Goal: Information Seeking & Learning: Learn about a topic

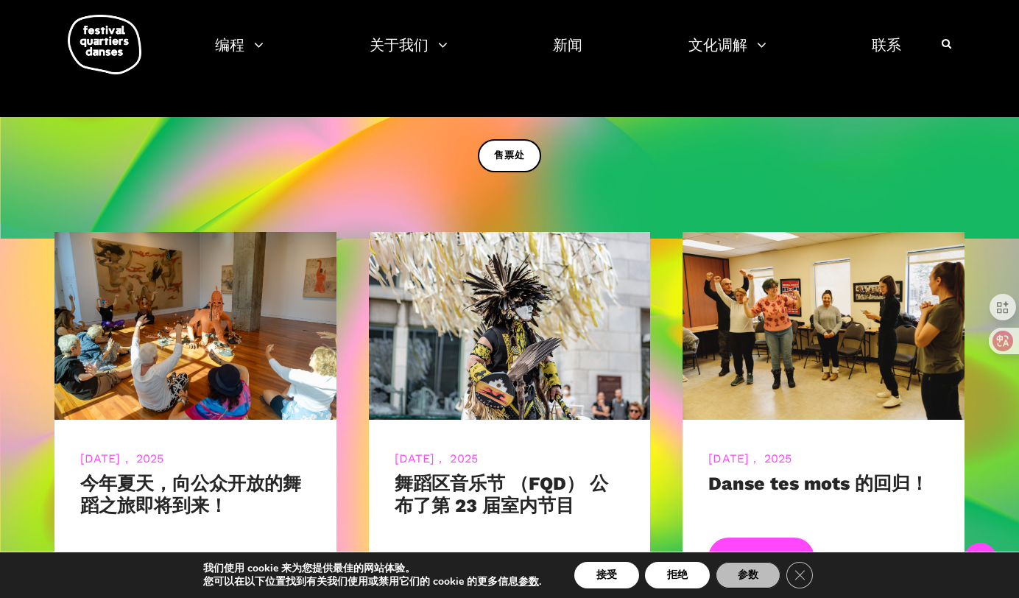
scroll to position [508, 0]
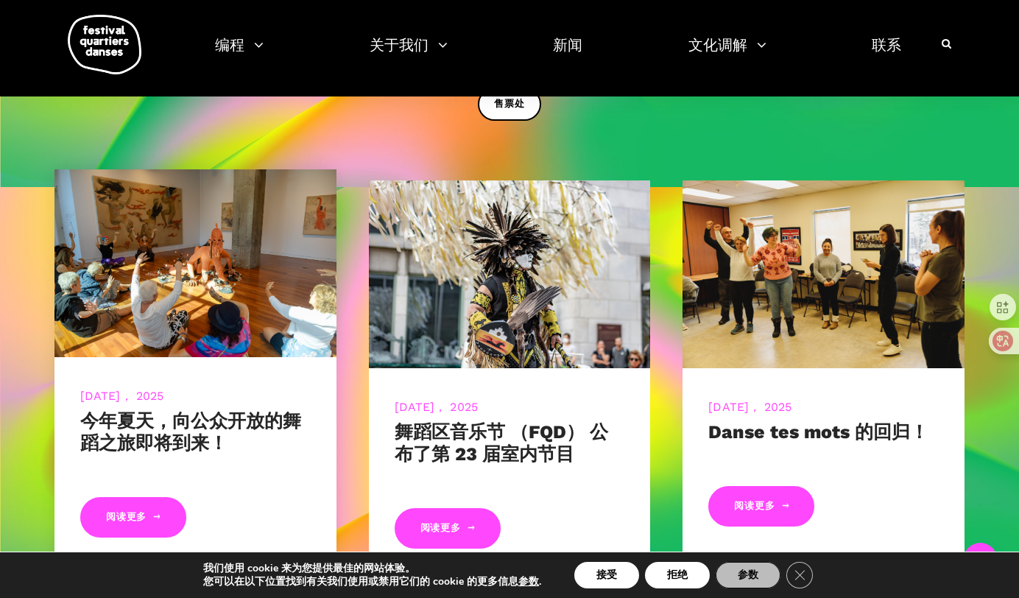
click at [136, 365] on div "7月 14， 2025 今年夏天，向公众开放的舞蹈之旅即将到来！ 阅读更多" at bounding box center [195, 463] width 282 height 213
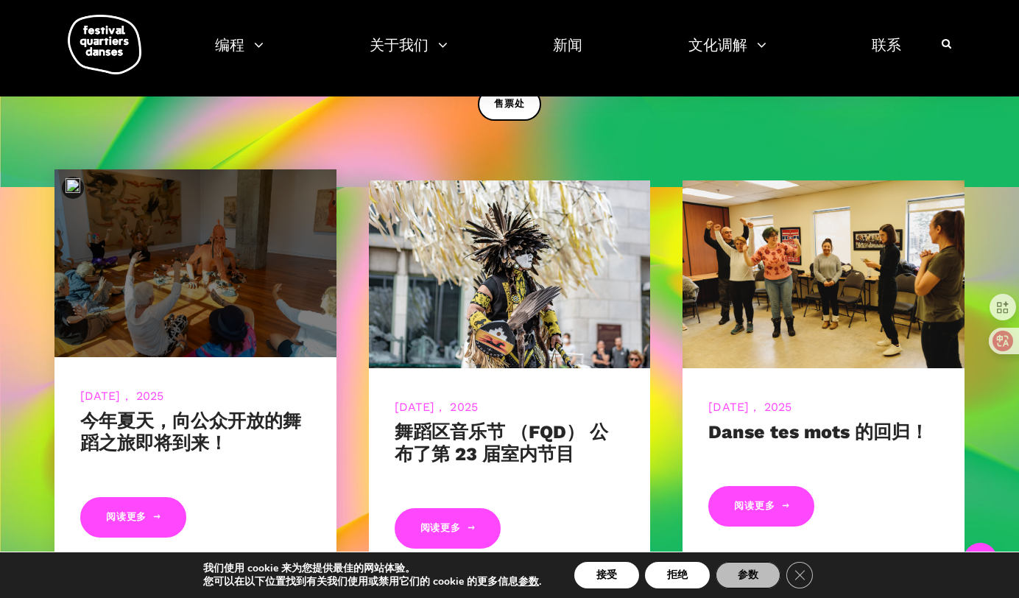
click at [155, 321] on img at bounding box center [196, 263] width 310 height 207
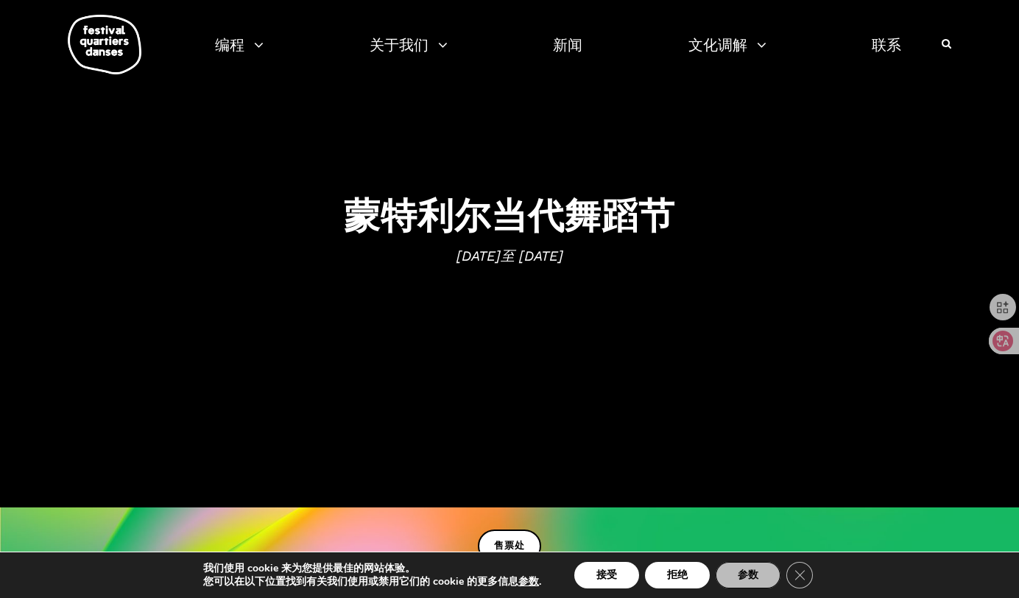
scroll to position [0, 0]
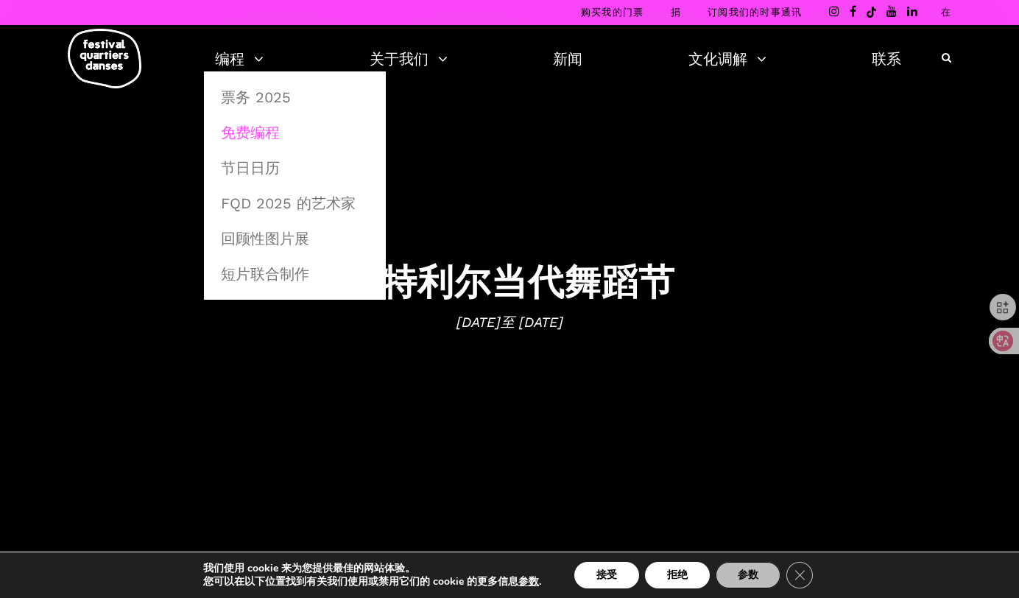
click at [267, 128] on link "免费编程" at bounding box center [295, 133] width 166 height 34
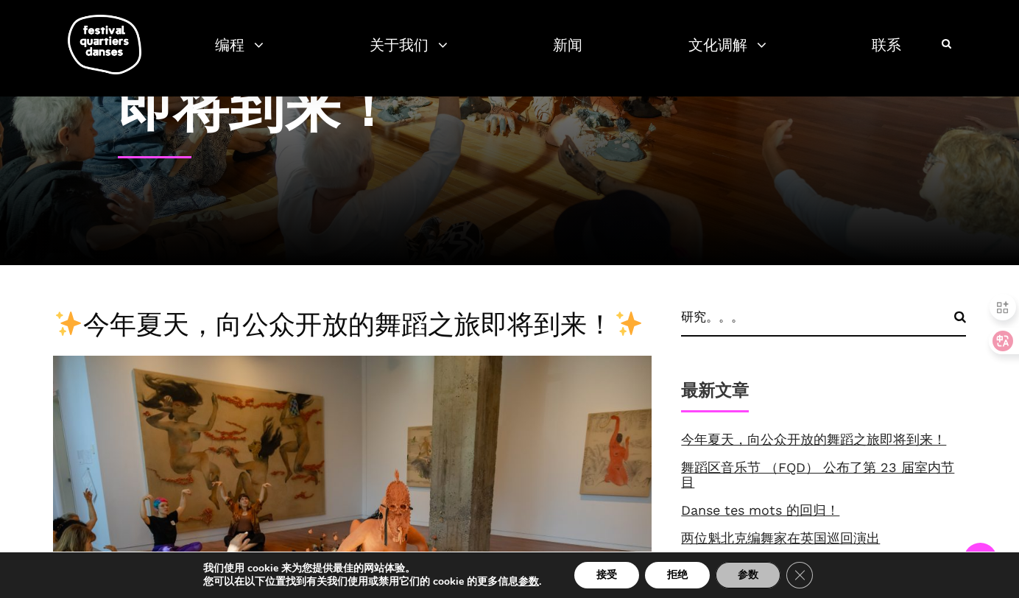
scroll to position [455, 0]
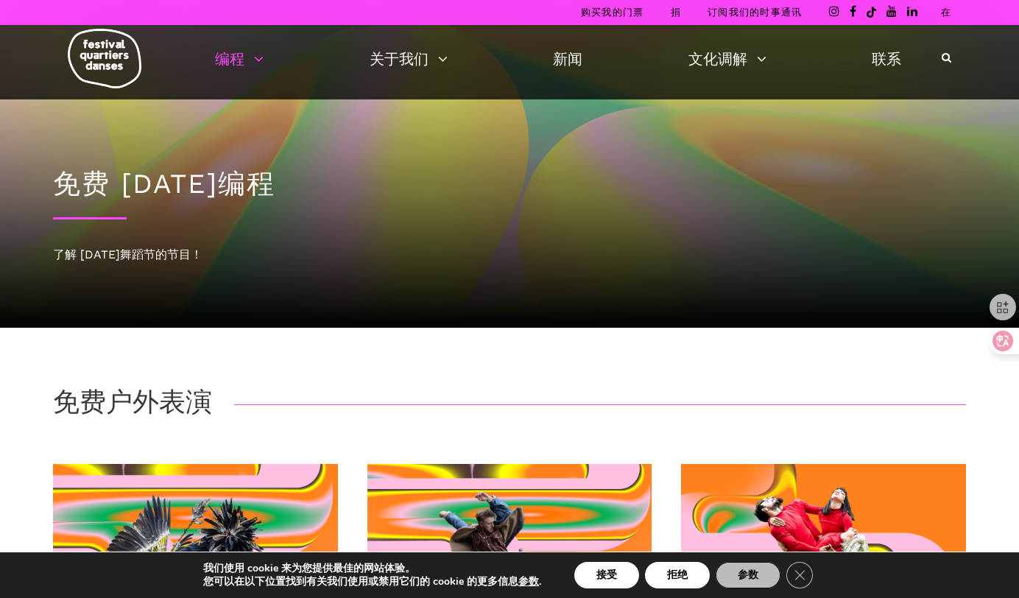
click at [946, 16] on link "在" at bounding box center [946, 12] width 10 height 11
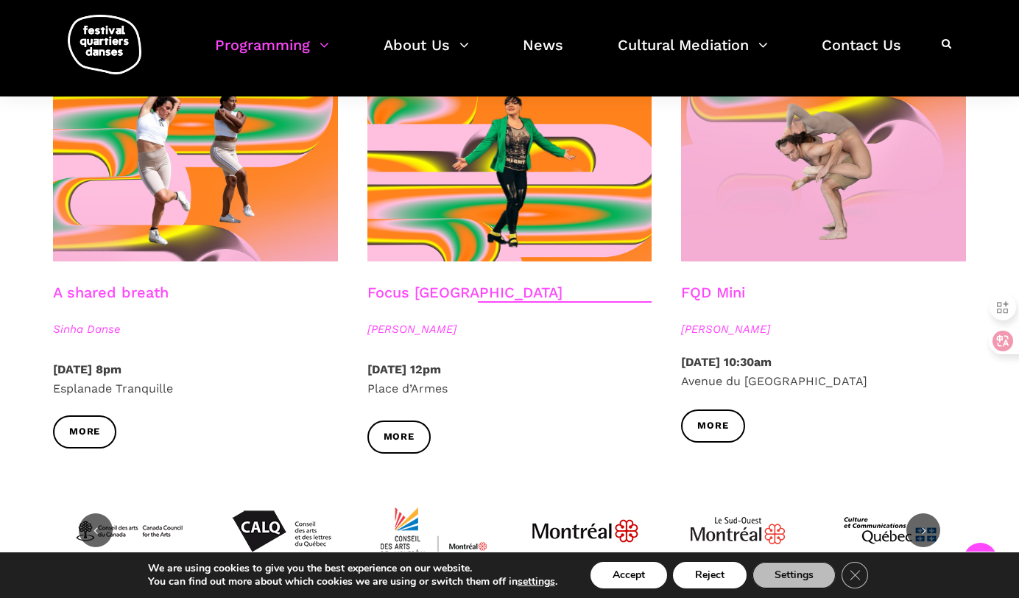
scroll to position [1620, 0]
click at [712, 434] on span "More" at bounding box center [712, 425] width 31 height 15
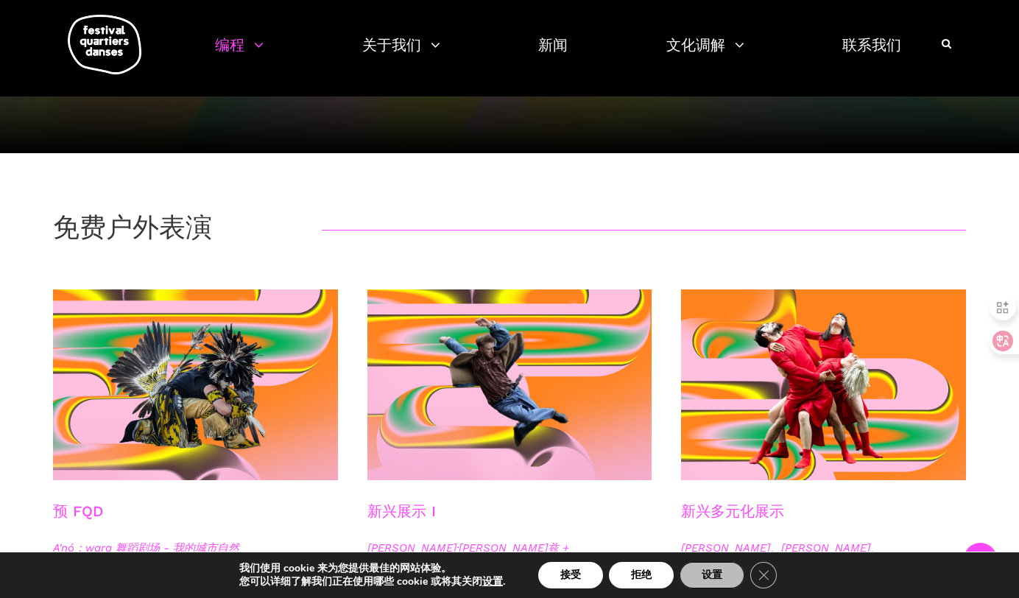
scroll to position [0, 0]
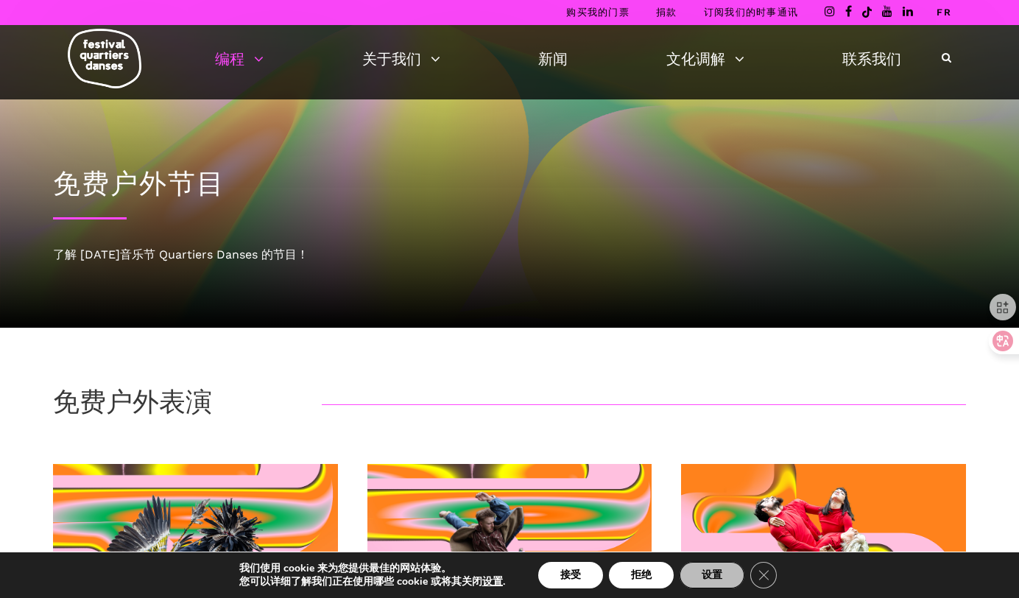
click at [231, 253] on div "了解 2025 年音乐节 Quartiers Danses 的节目！" at bounding box center [509, 254] width 913 height 19
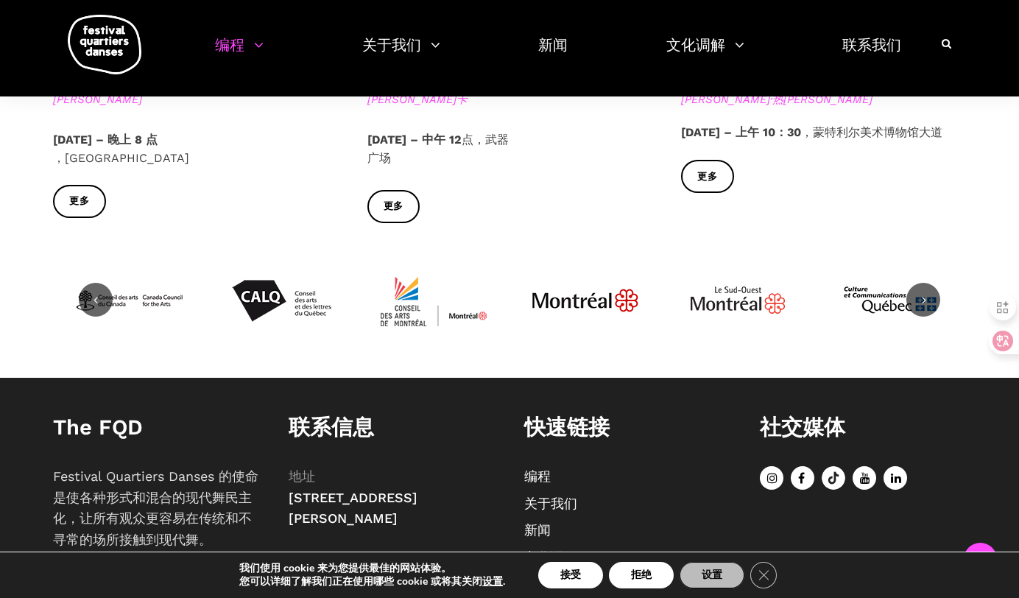
scroll to position [1983, 0]
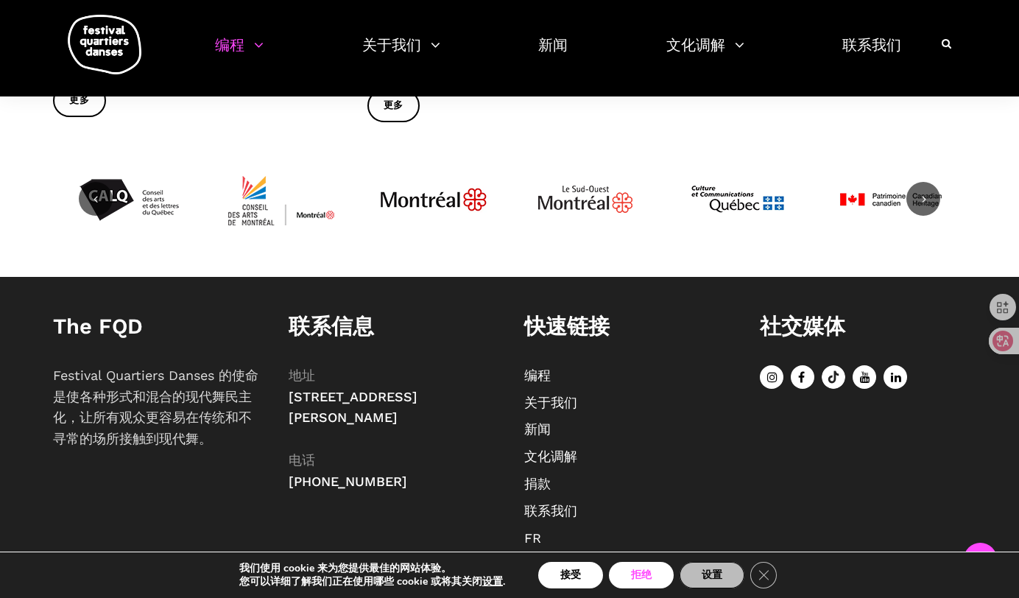
click at [661, 570] on button "拒绝" at bounding box center [641, 575] width 65 height 27
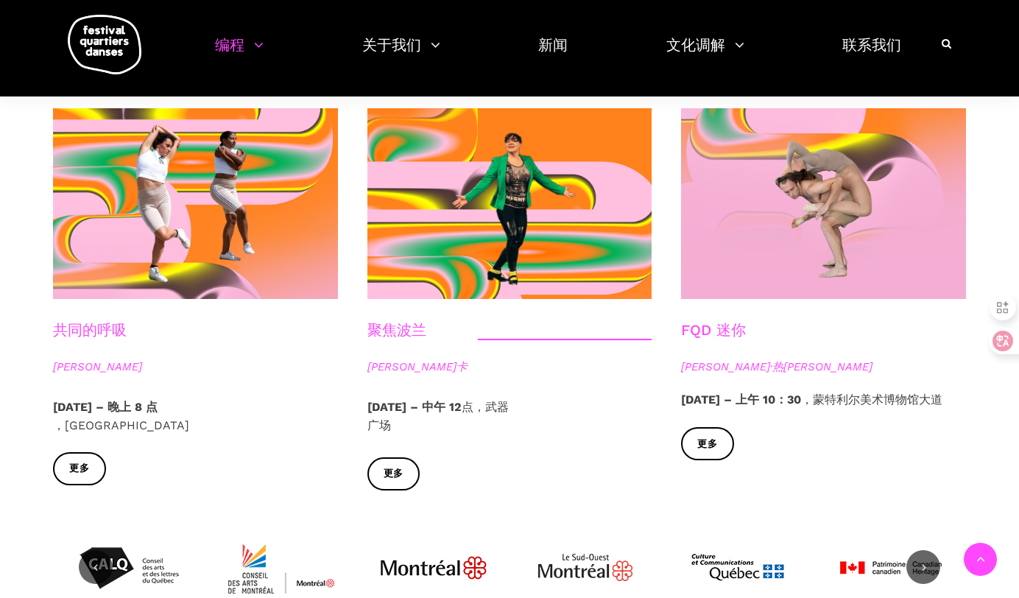
scroll to position [1172, 0]
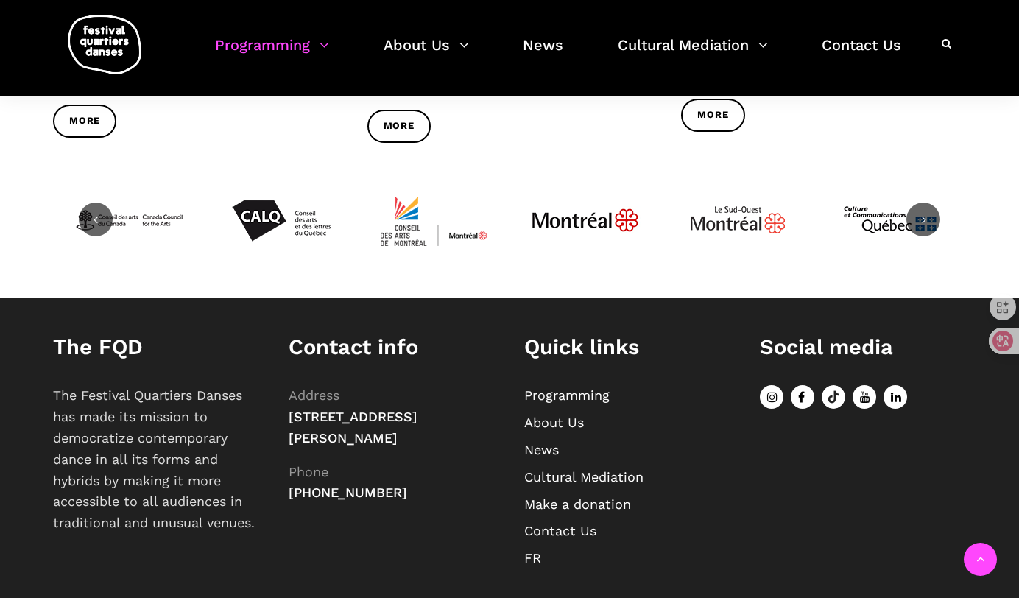
scroll to position [1983, 0]
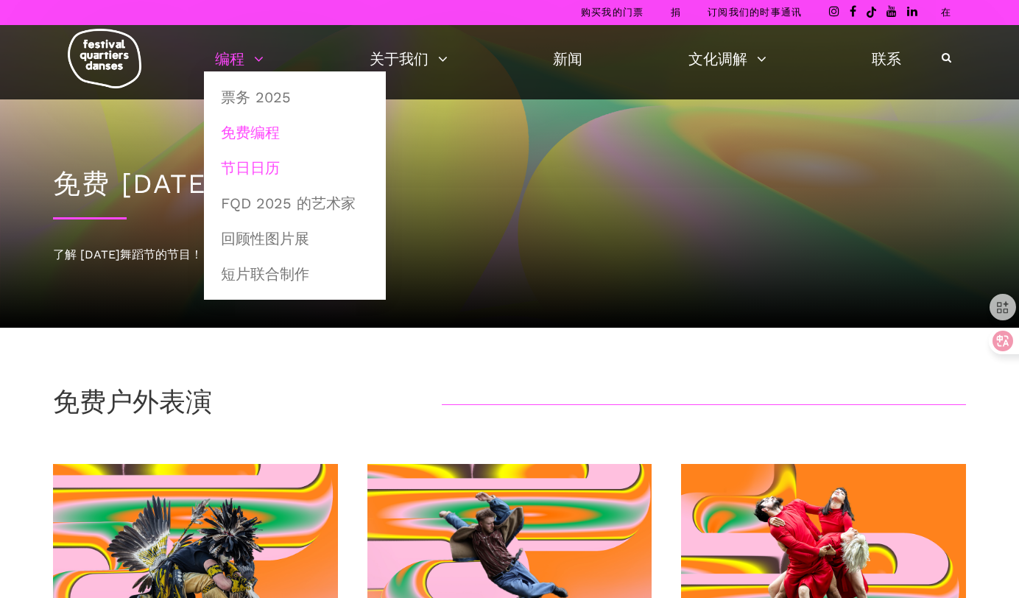
click at [263, 169] on link "节日日历" at bounding box center [295, 168] width 166 height 34
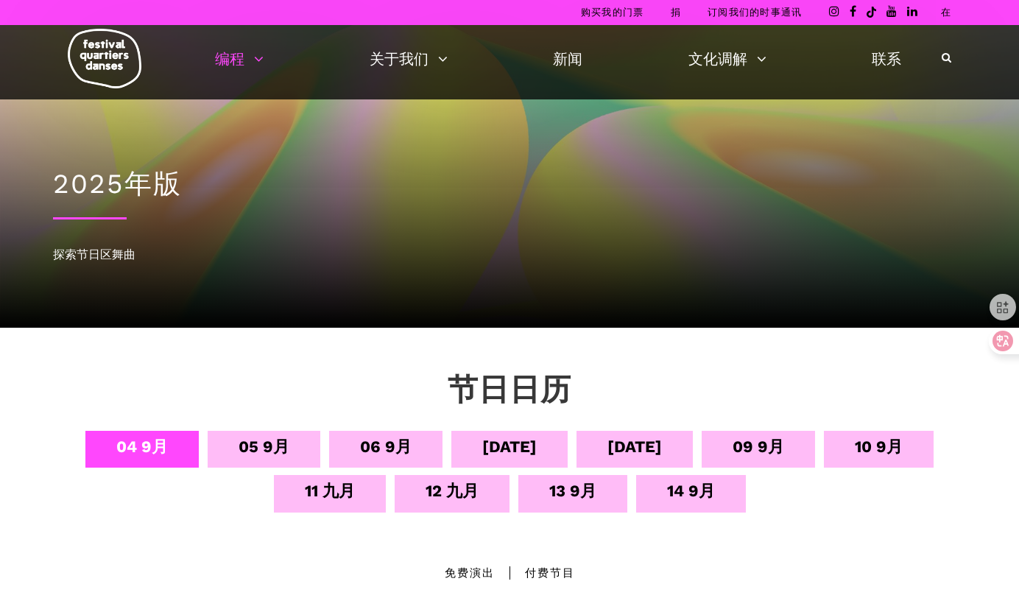
click at [594, 489] on div "13 9月" at bounding box center [572, 491] width 47 height 26
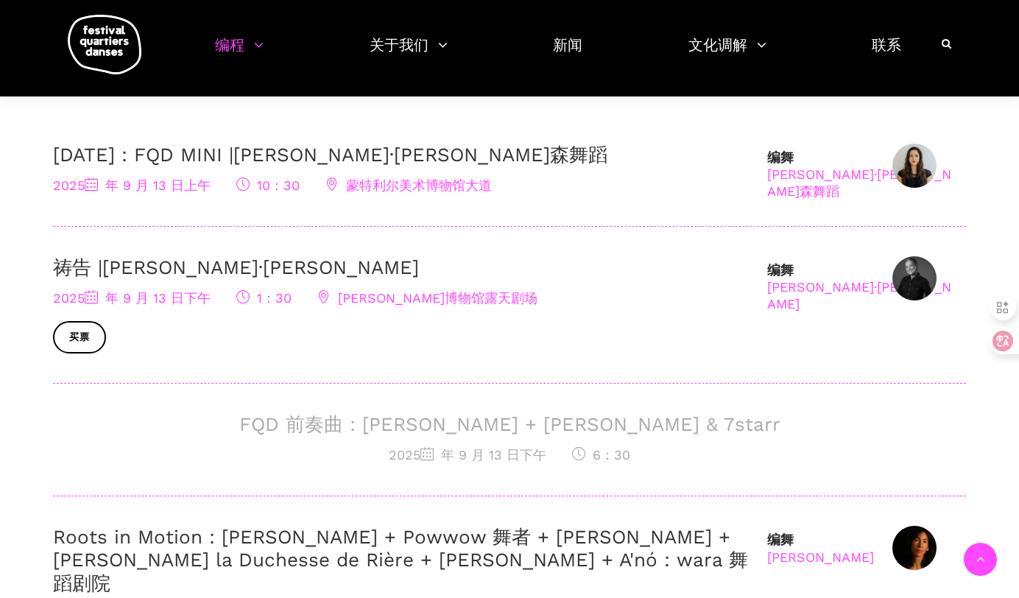
scroll to position [516, 0]
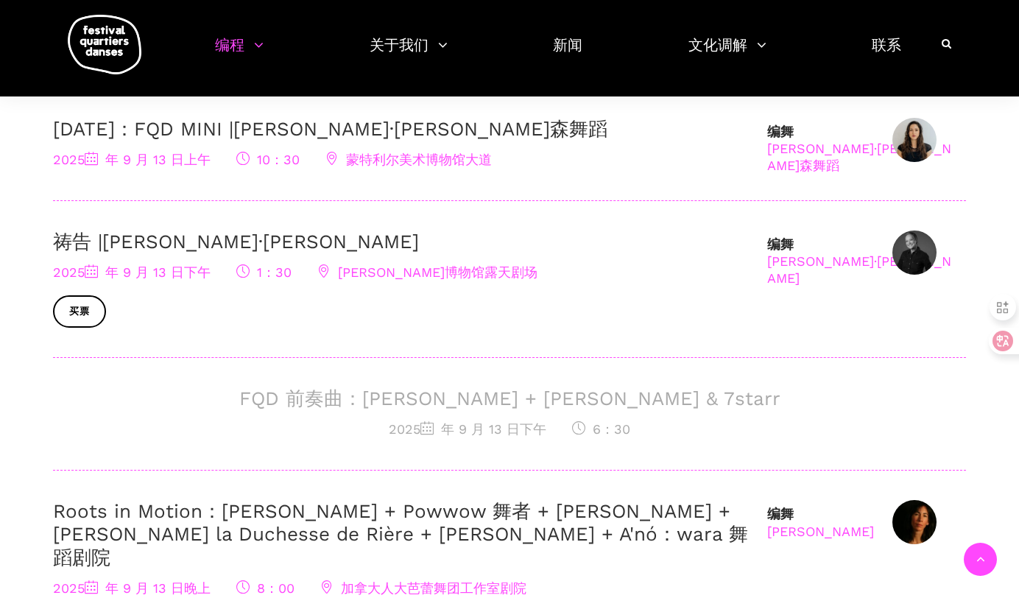
click at [466, 446] on div "FQD 前奏曲：Daniela Jezerinac + Charles Brecard & 7starr 2025 年 9 月 13 日 下午 6：30" at bounding box center [509, 428] width 913 height 83
click at [505, 393] on h3 "FQD 前奏曲：Daniela Jezerinac + Charles Brecard & 7starr" at bounding box center [509, 398] width 913 height 23
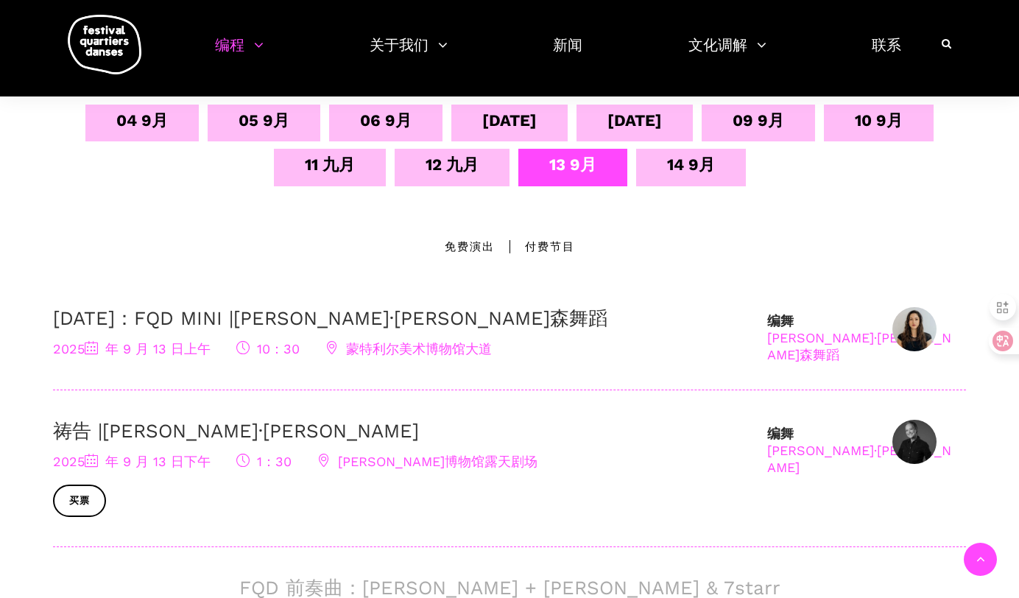
scroll to position [358, 0]
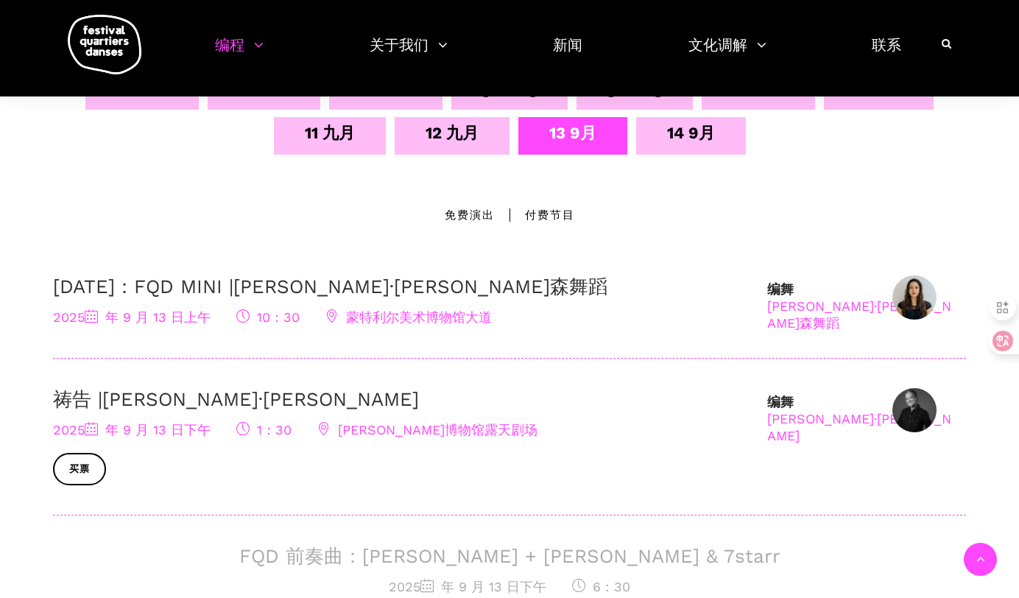
click at [145, 398] on link "祷告 |[PERSON_NAME]" at bounding box center [236, 399] width 366 height 22
